Goal: Find contact information: Find contact information

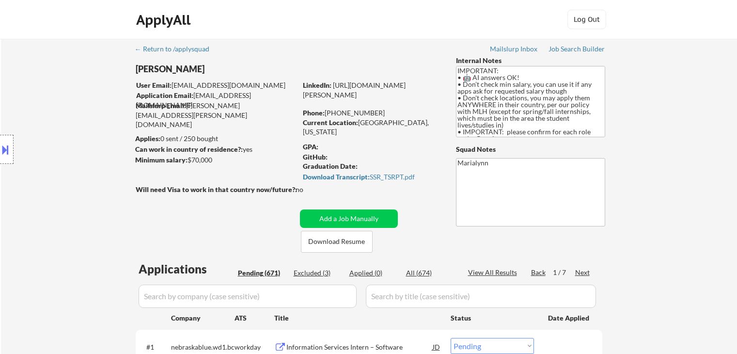
select select ""pending""
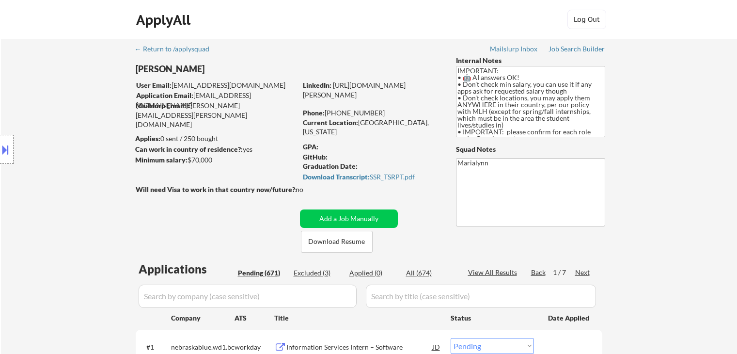
select select ""pending""
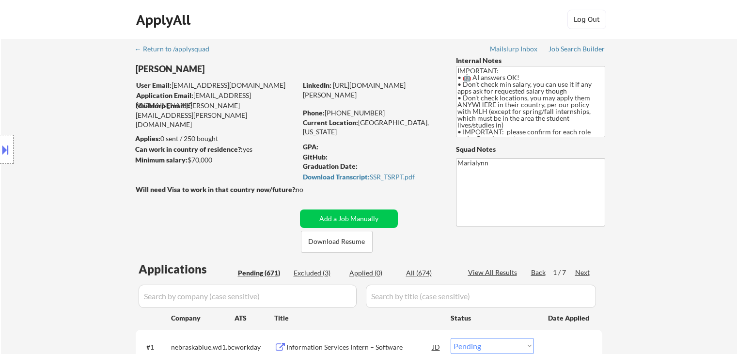
select select ""pending""
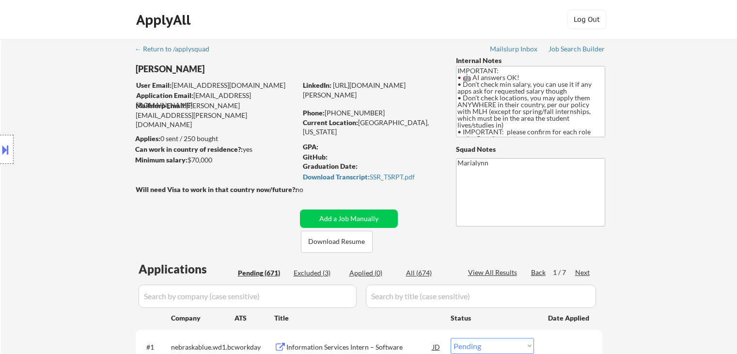
select select ""pending""
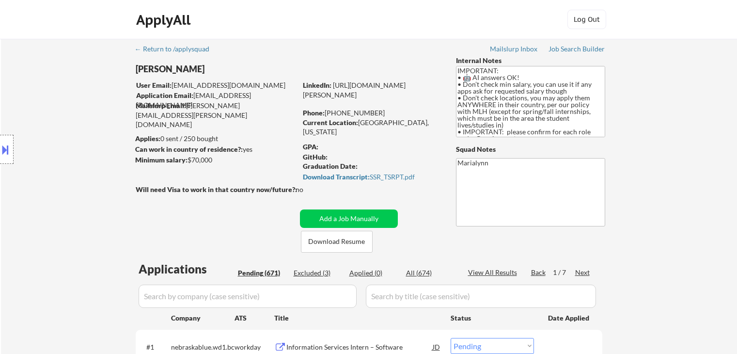
select select ""pending""
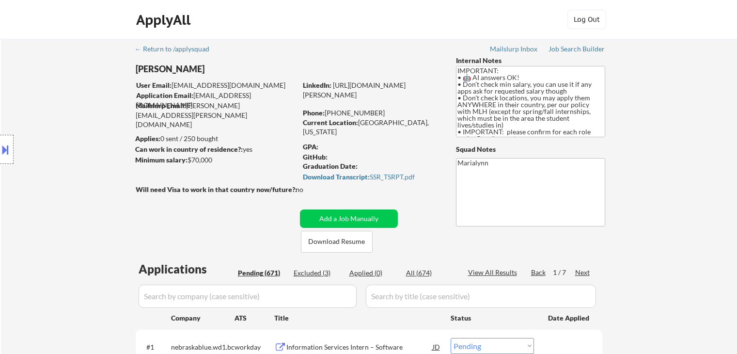
select select ""pending""
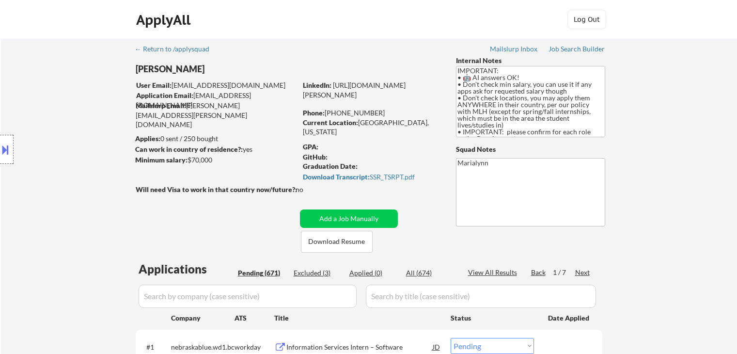
select select ""pending""
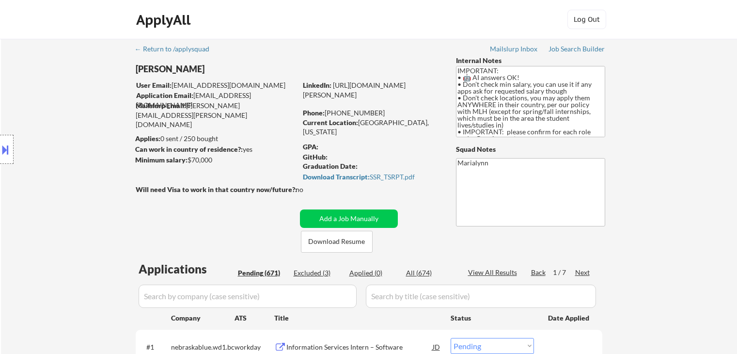
select select ""pending""
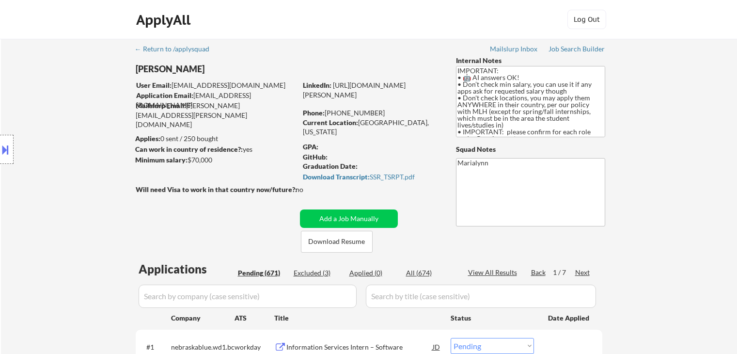
select select ""pending""
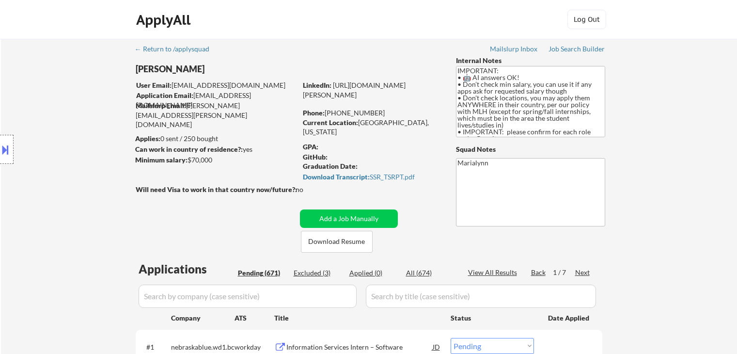
select select ""pending""
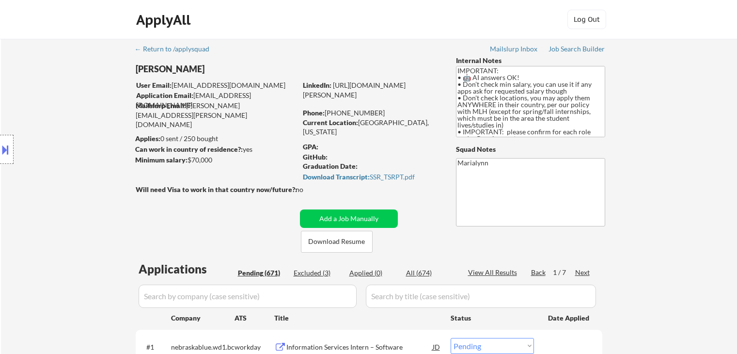
select select ""pending""
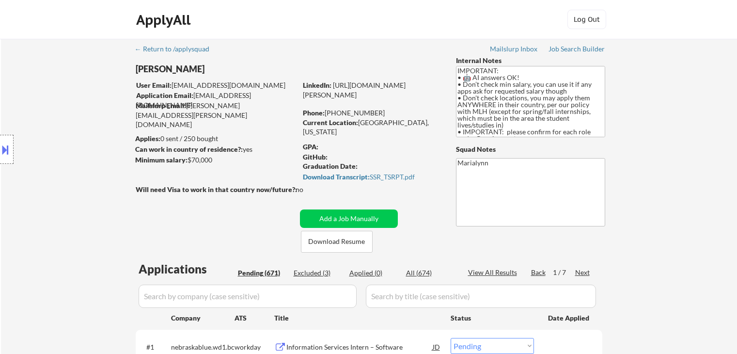
select select ""pending""
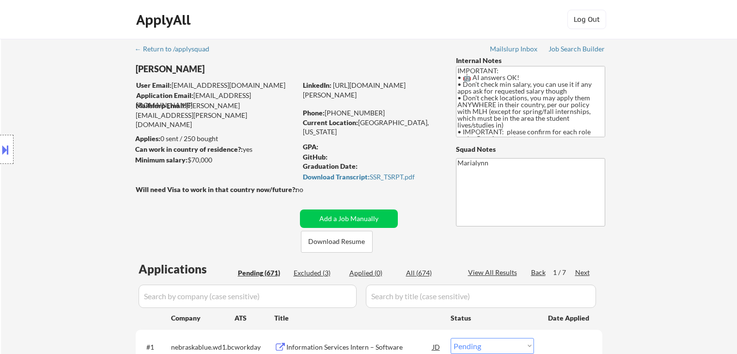
select select ""pending""
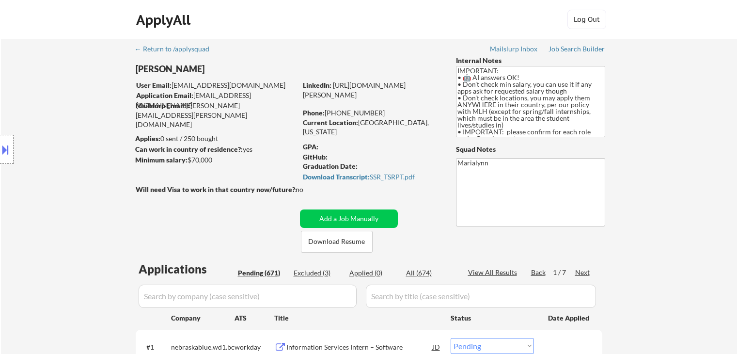
select select ""pending""
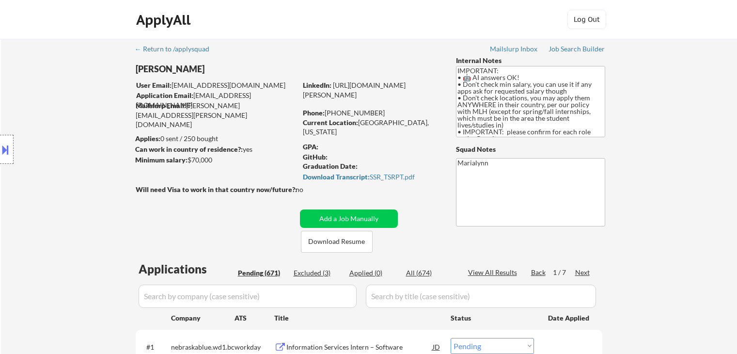
select select ""pending""
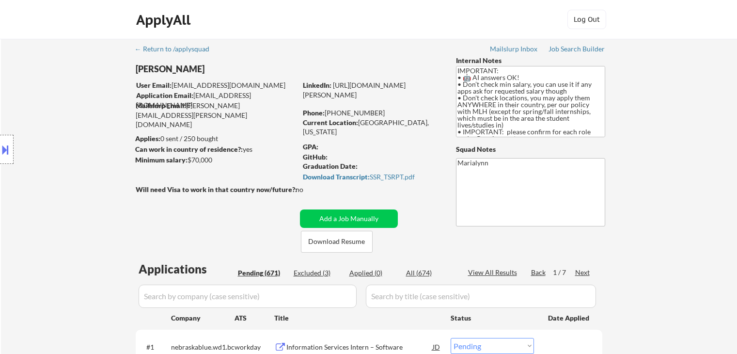
select select ""pending""
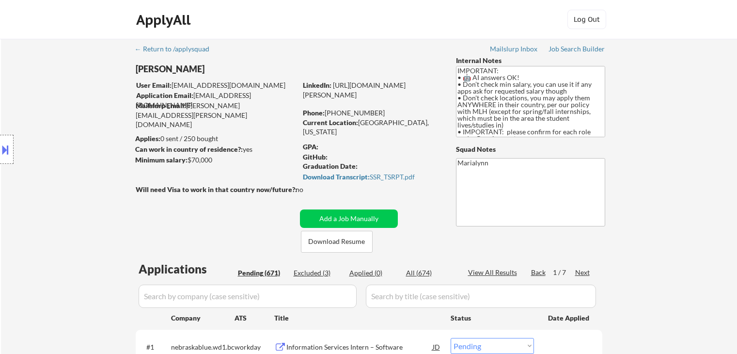
select select ""pending""
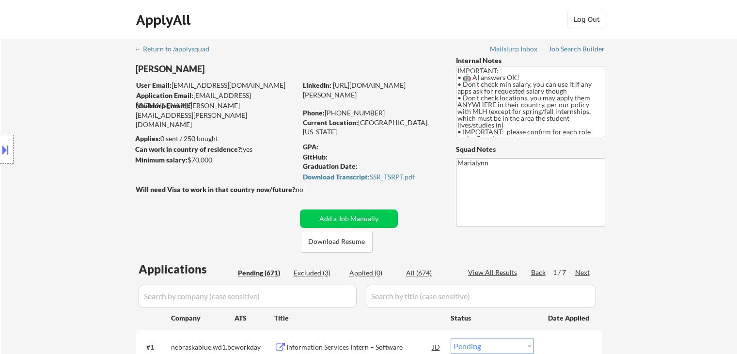
select select ""pending""
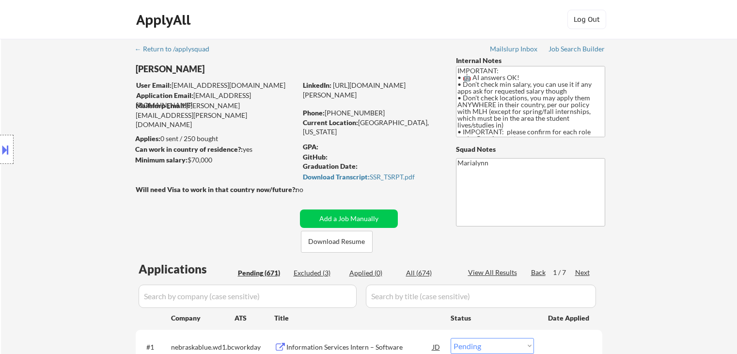
select select ""pending""
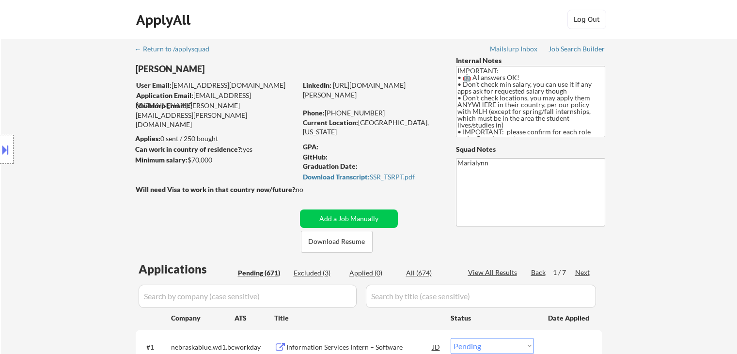
select select ""pending""
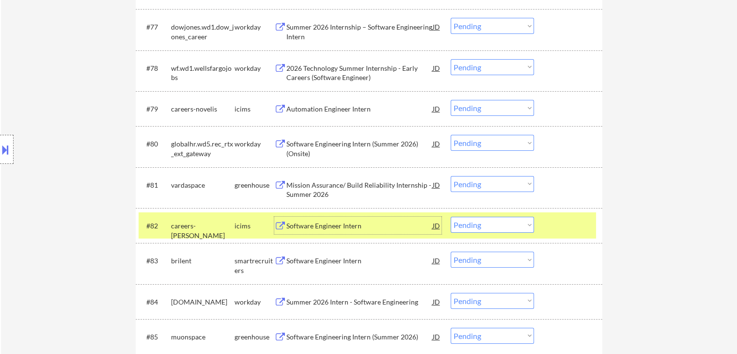
scroll to position [46, 0]
click at [482, 228] on select "Choose an option... Pending Applied Excluded (Questions) Excluded (Expired) Exc…" at bounding box center [492, 225] width 83 height 16
click at [451, 217] on select "Choose an option... Pending Applied Excluded (Questions) Excluded (Expired) Exc…" at bounding box center [492, 225] width 83 height 16
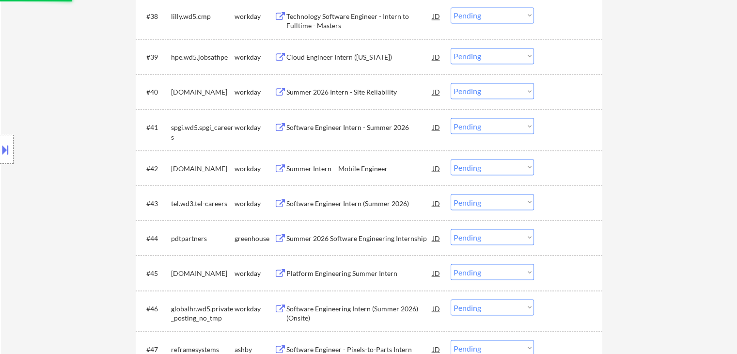
select select ""pending""
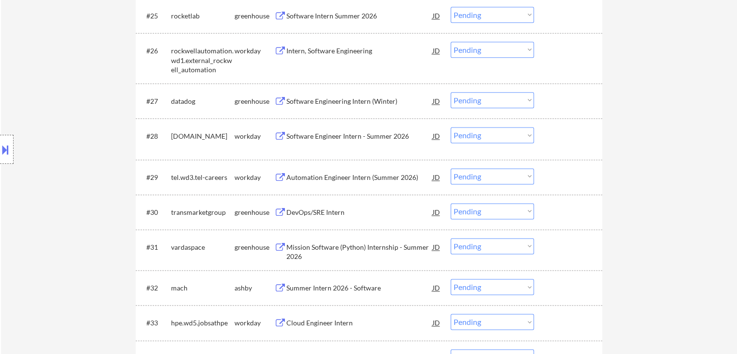
scroll to position [1357, 0]
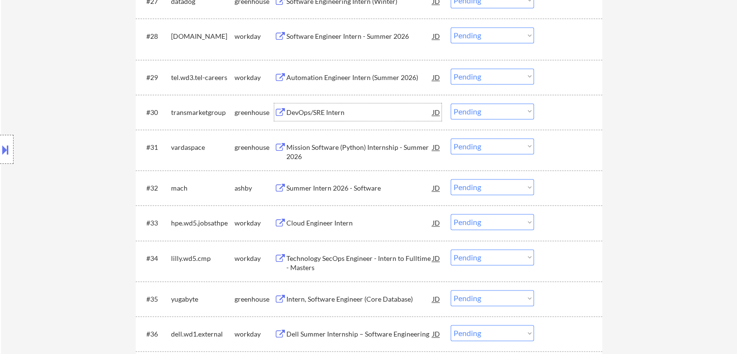
click at [315, 111] on div "DevOps/SRE Intern" at bounding box center [359, 113] width 146 height 10
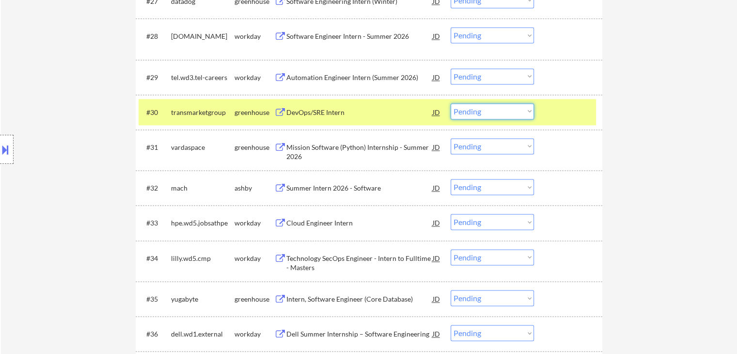
click at [493, 113] on select "Choose an option... Pending Applied Excluded (Questions) Excluded (Expired) Exc…" at bounding box center [492, 111] width 83 height 16
click at [451, 103] on select "Choose an option... Pending Applied Excluded (Questions) Excluded (Expired) Exc…" at bounding box center [492, 111] width 83 height 16
select select ""pending""
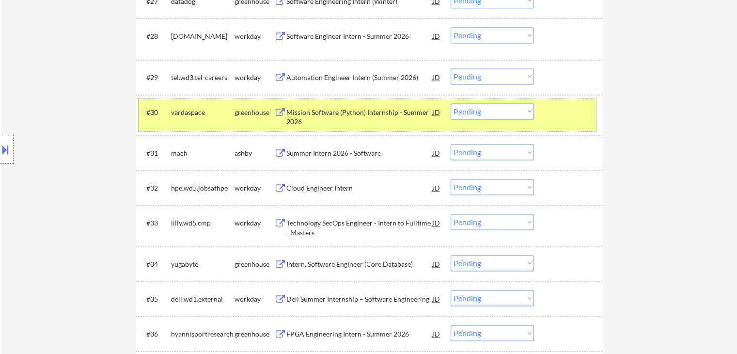
click at [228, 113] on div "vardaspace" at bounding box center [202, 113] width 63 height 10
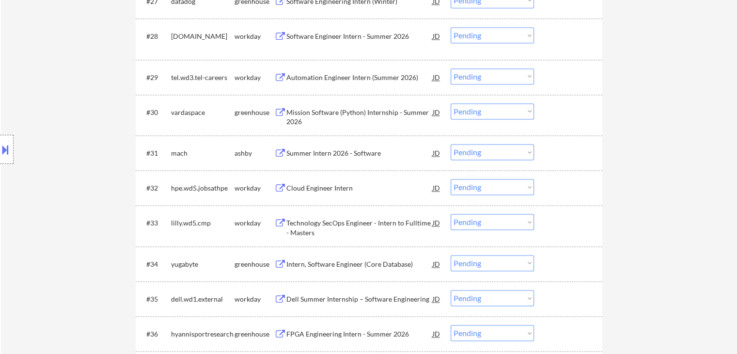
click at [335, 187] on div "Cloud Engineer Intern" at bounding box center [359, 188] width 146 height 10
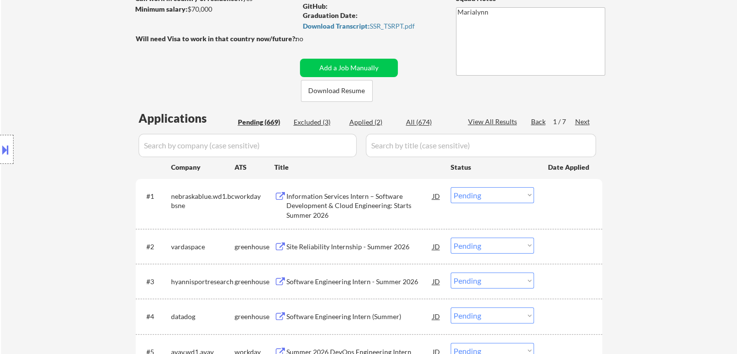
scroll to position [97, 0]
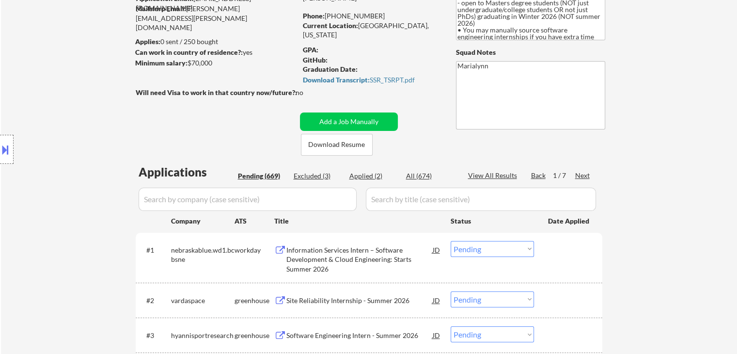
drag, startPoint x: 330, startPoint y: 16, endPoint x: 372, endPoint y: 16, distance: 42.6
click at [372, 16] on div "Phone: [PHONE_NUMBER]" at bounding box center [371, 16] width 137 height 10
click at [333, 17] on div "Phone: [PHONE_NUMBER]" at bounding box center [371, 16] width 137 height 10
drag, startPoint x: 330, startPoint y: 15, endPoint x: 378, endPoint y: 14, distance: 48.5
click at [378, 14] on div "Phone: [PHONE_NUMBER]" at bounding box center [371, 16] width 137 height 10
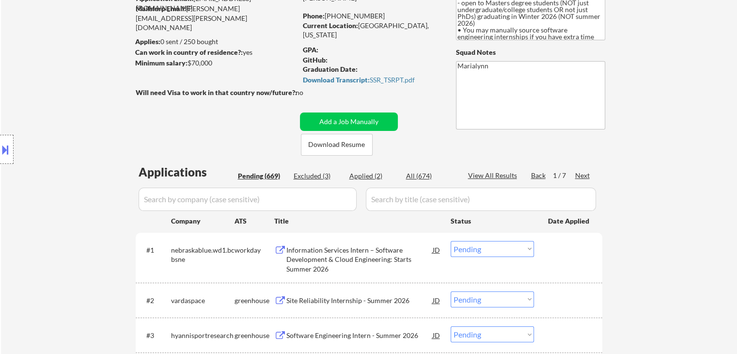
copy div "754) 260-4415"
